Goal: Use online tool/utility: Utilize a website feature to perform a specific function

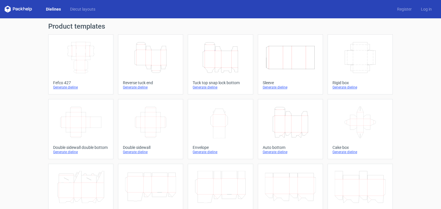
click at [276, 61] on icon "Width Depth Height" at bounding box center [290, 58] width 51 height 32
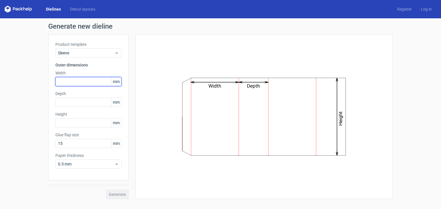
click at [71, 79] on input "text" at bounding box center [88, 81] width 66 height 9
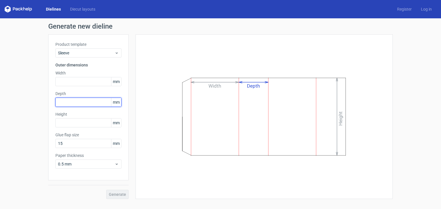
click at [70, 102] on input "text" at bounding box center [88, 102] width 66 height 9
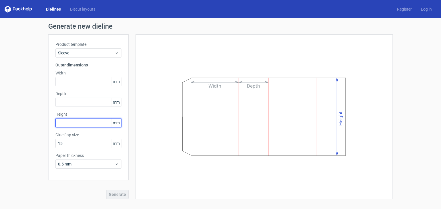
click at [71, 125] on input "text" at bounding box center [88, 122] width 66 height 9
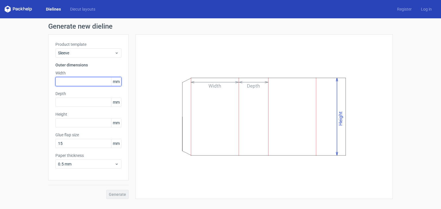
click at [67, 81] on input "text" at bounding box center [88, 81] width 66 height 9
paste input "35"
type input "35"
drag, startPoint x: 64, startPoint y: 83, endPoint x: 47, endPoint y: 79, distance: 16.9
click at [47, 79] on div "Generate new dieline Product template Sleeve Outer dimensions Width 35 mm Depth…" at bounding box center [220, 111] width 441 height 186
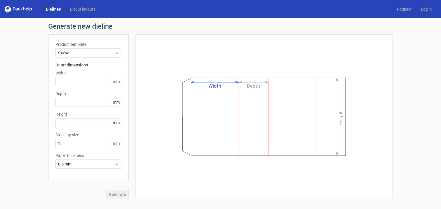
click at [114, 84] on span "mm" at bounding box center [116, 81] width 10 height 9
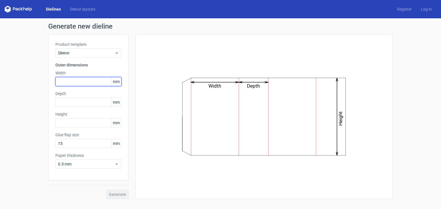
click at [89, 80] on input "text" at bounding box center [88, 81] width 66 height 9
click at [73, 81] on input "text" at bounding box center [88, 81] width 66 height 9
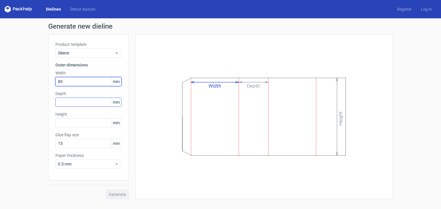
type input "89"
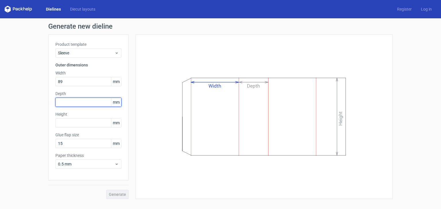
click at [65, 104] on input "text" at bounding box center [88, 102] width 66 height 9
type input "76"
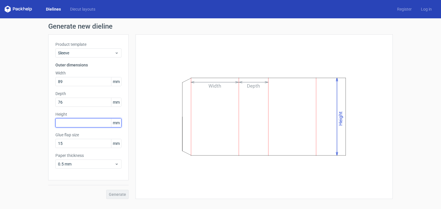
click at [71, 123] on input "text" at bounding box center [88, 122] width 66 height 9
type input "101"
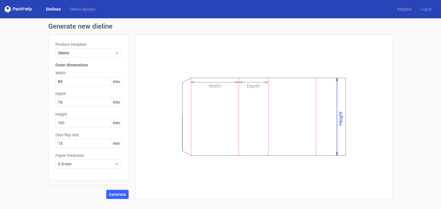
click at [31, 132] on div "Generate new dieline Product template Sleeve Outer dimensions Width 89 mm Depth…" at bounding box center [220, 111] width 441 height 186
drag, startPoint x: 66, startPoint y: 125, endPoint x: 56, endPoint y: 122, distance: 10.4
click at [56, 122] on input "101" at bounding box center [88, 122] width 66 height 9
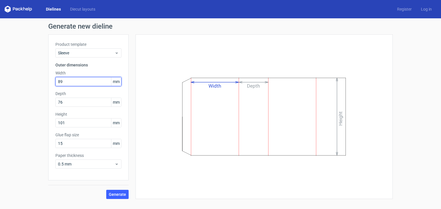
drag, startPoint x: 65, startPoint y: 81, endPoint x: 55, endPoint y: 81, distance: 10.6
click at [55, 81] on div "Product template Sleeve Outer dimensions Width 89 mm Depth 76 mm Height 101 mm …" at bounding box center [88, 107] width 80 height 146
paste input "101"
type input "101"
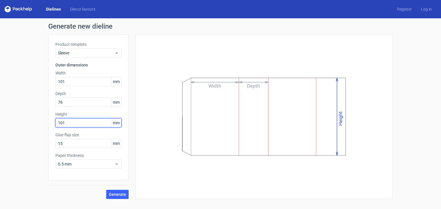
click at [70, 124] on input "101" at bounding box center [88, 122] width 66 height 9
drag, startPoint x: 67, startPoint y: 124, endPoint x: 55, endPoint y: 120, distance: 12.3
click at [55, 122] on input "101" at bounding box center [88, 122] width 66 height 9
type input "89"
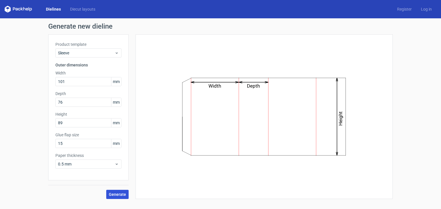
click at [119, 192] on button "Generate" at bounding box center [117, 194] width 22 height 9
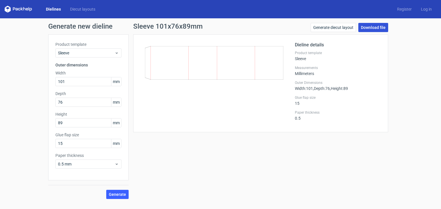
click at [375, 30] on link "Download file" at bounding box center [373, 27] width 30 height 9
click at [379, 30] on link "Download file" at bounding box center [373, 27] width 30 height 9
click at [404, 70] on div "Generate new dieline Product template Sleeve Outer dimensions Width 101 mm Dept…" at bounding box center [220, 111] width 441 height 186
click at [345, 27] on link "Generate diecut layout" at bounding box center [332, 27] width 45 height 9
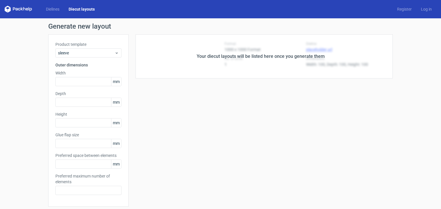
type input "101"
type input "76"
type input "89"
type input "15"
type input "5"
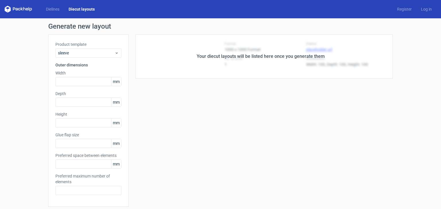
type input "48"
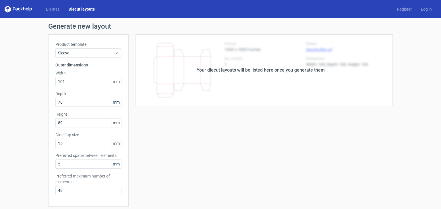
click at [262, 171] on div "Your diecut layouts will be listed here once you generate them Height Depth Wid…" at bounding box center [260, 179] width 264 height 291
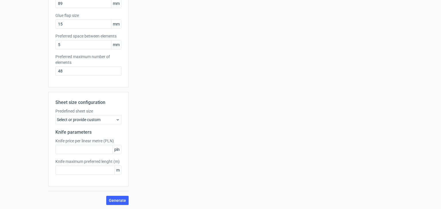
scroll to position [120, 0]
click at [101, 117] on div "Select or provide custom" at bounding box center [88, 119] width 66 height 9
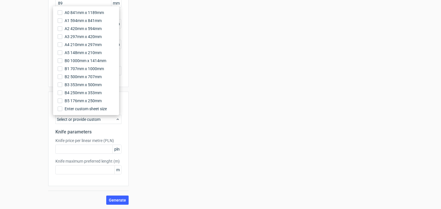
scroll to position [91, 0]
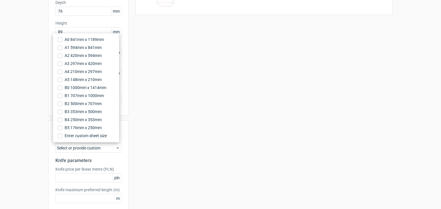
click at [139, 126] on div "Your diecut layouts will be listed here once you generate them Height Depth Wid…" at bounding box center [260, 88] width 264 height 291
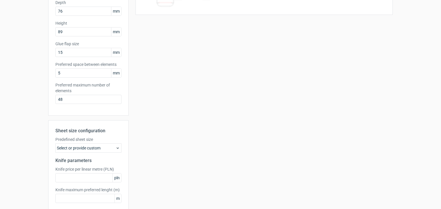
scroll to position [120, 0]
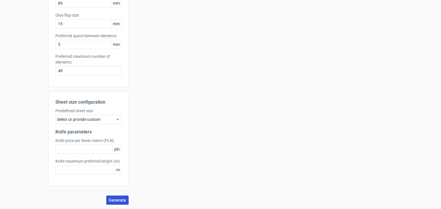
click at [117, 199] on span "Generate" at bounding box center [117, 200] width 17 height 4
